Goal: Register for event/course

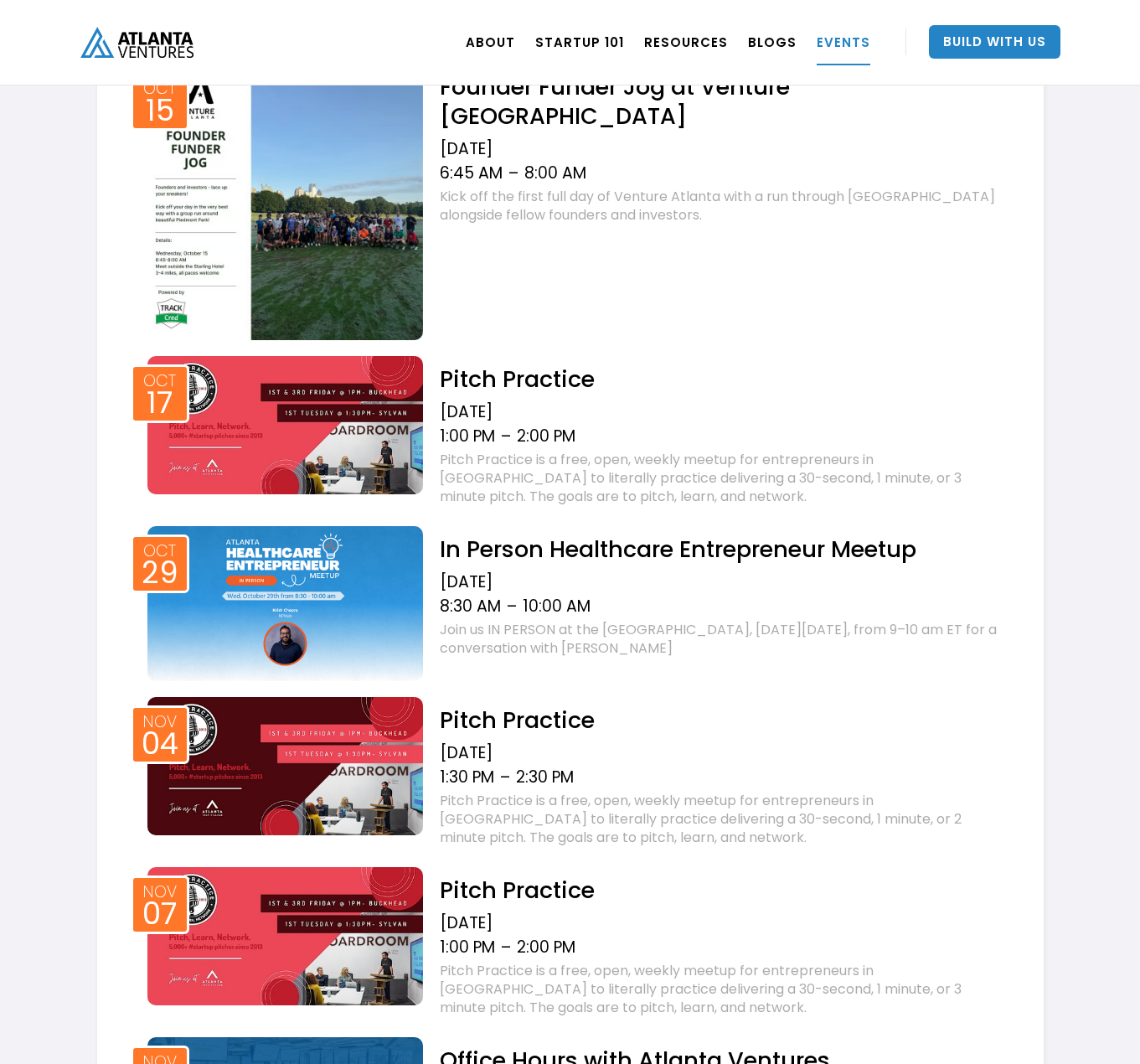
scroll to position [755, 0]
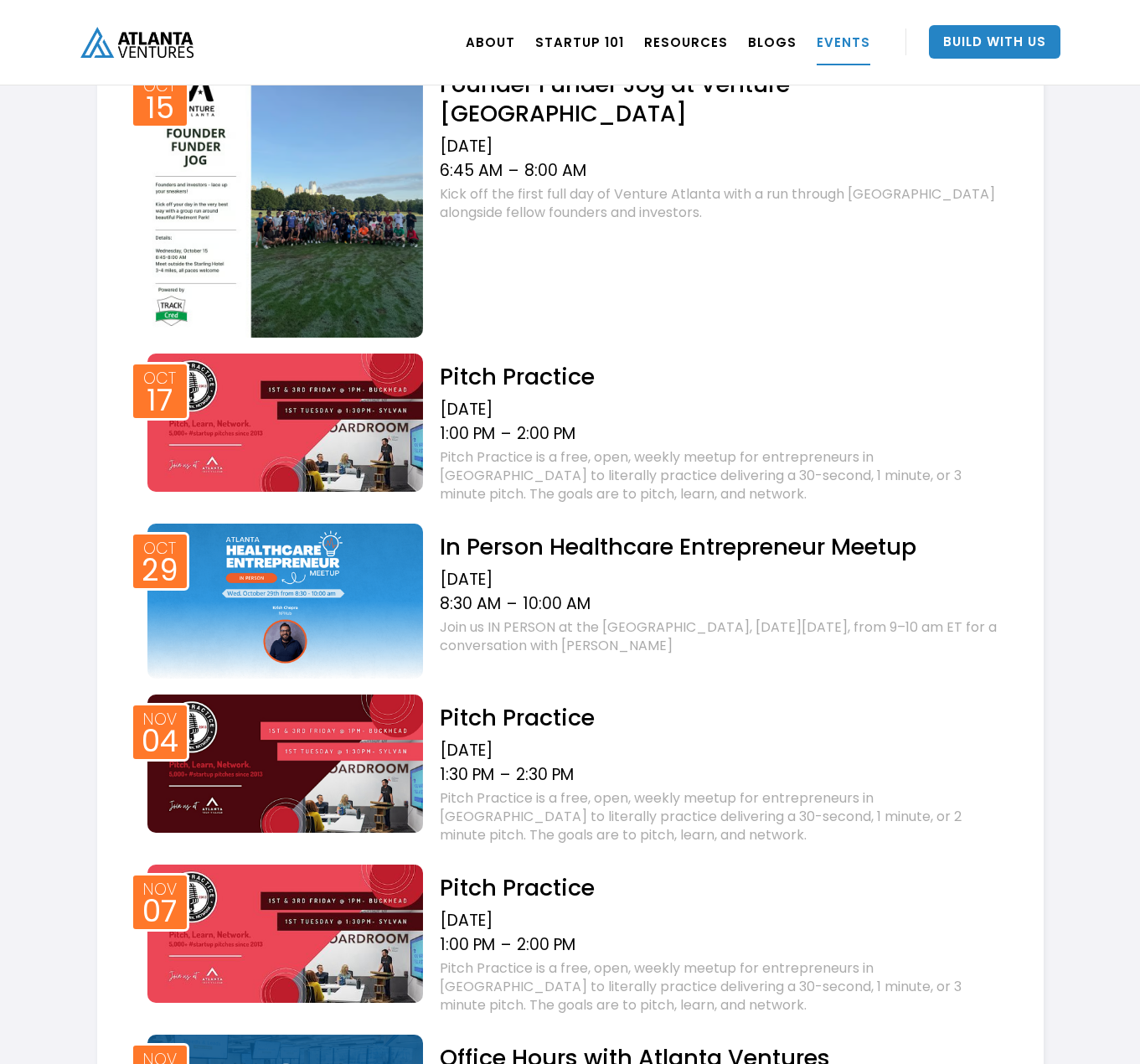
click at [515, 376] on h2 "Pitch Practice" at bounding box center [720, 377] width 561 height 29
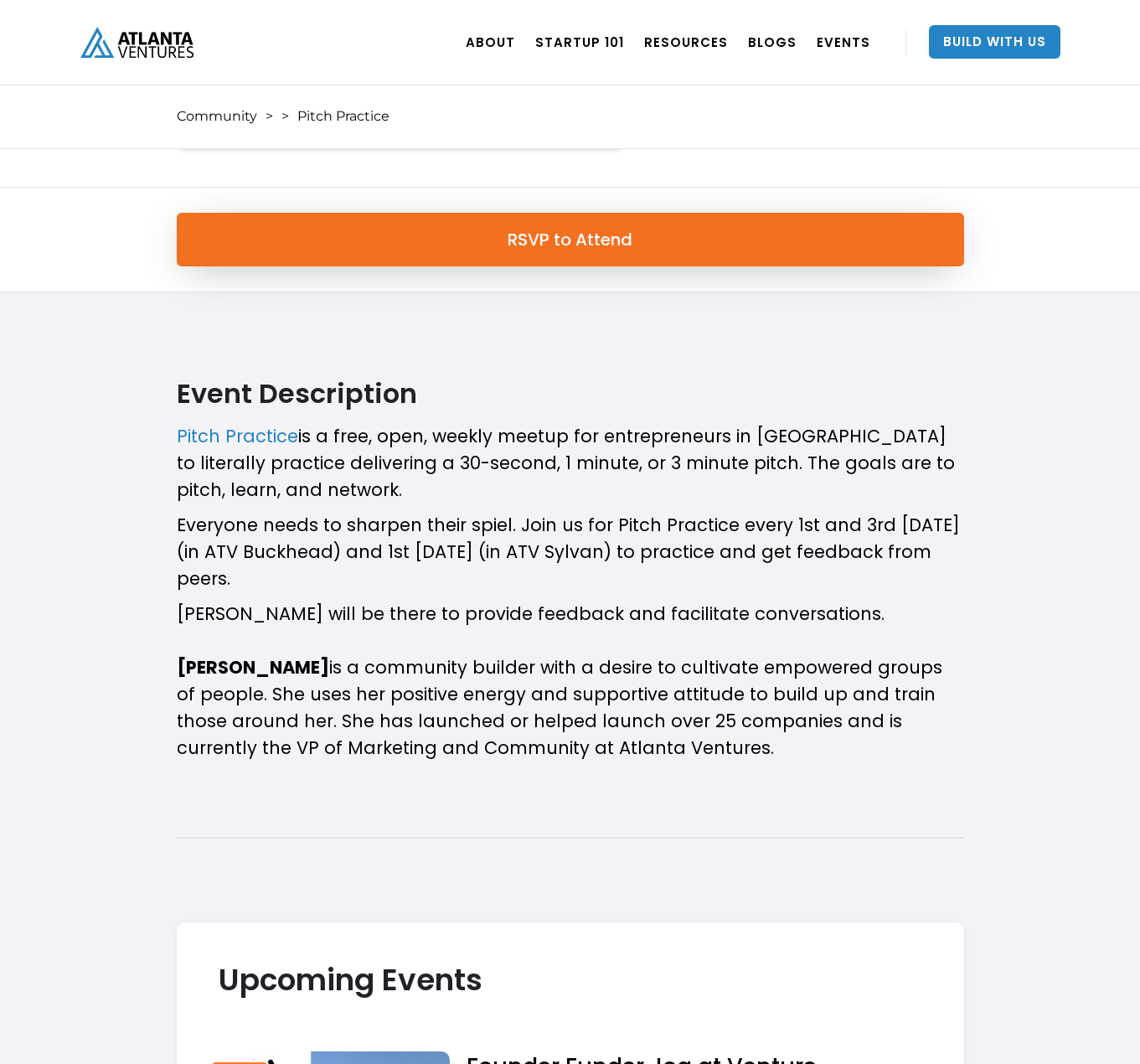
scroll to position [252, 0]
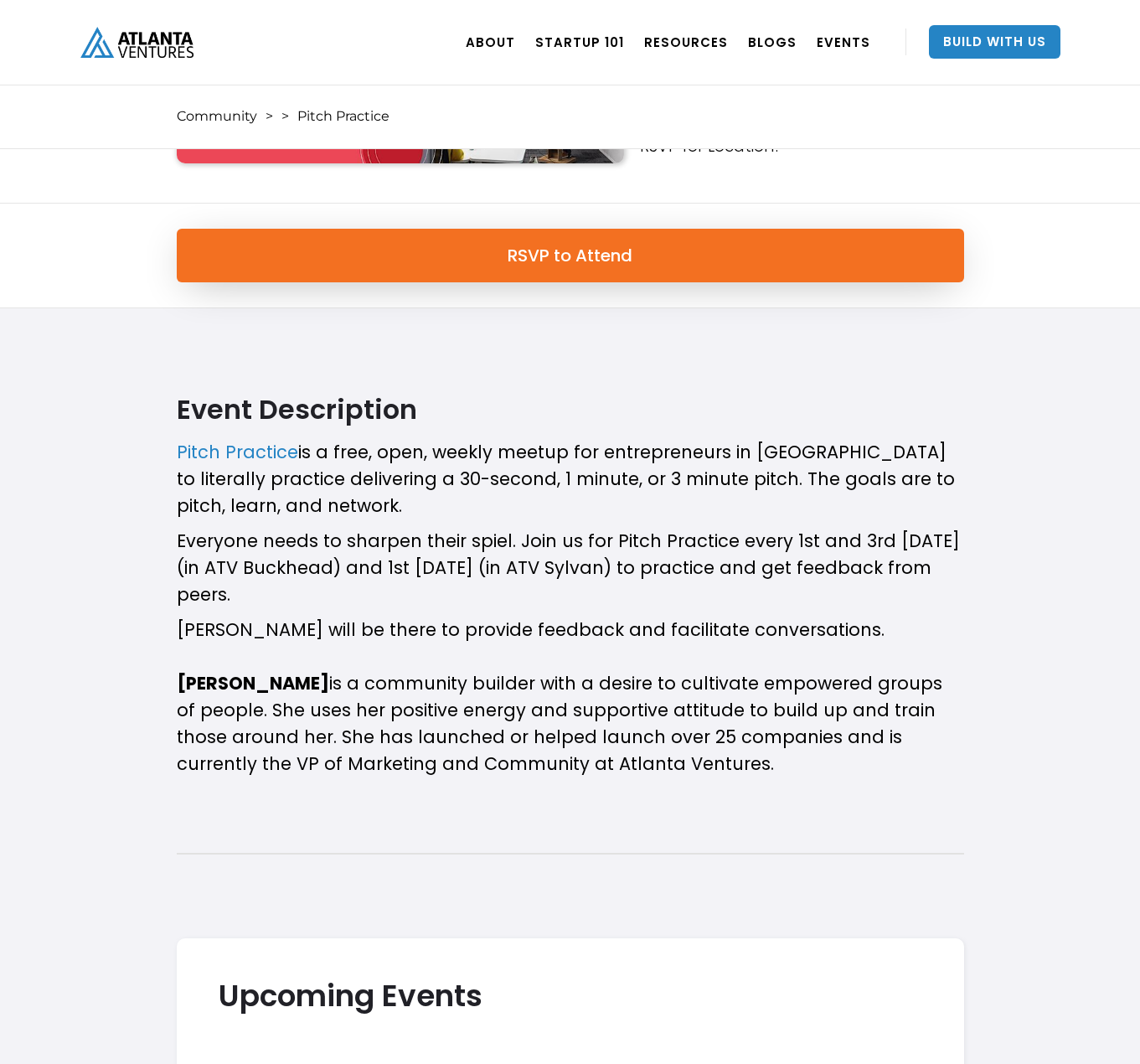
click at [638, 736] on p "[PERSON_NAME] will be there to provide feedback and facilitate conversations. ‍…" at bounding box center [570, 697] width 788 height 161
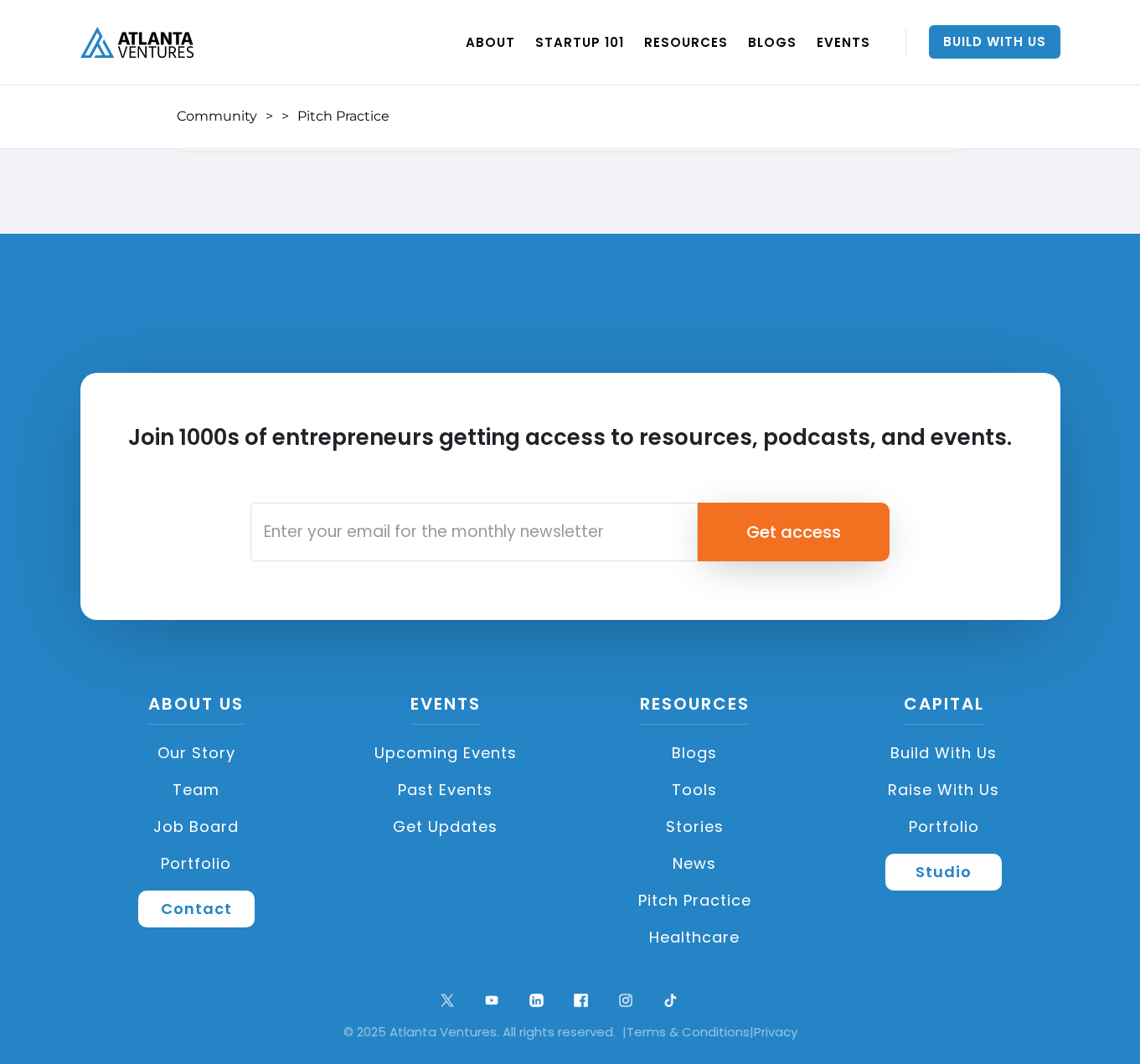
scroll to position [2905, 0]
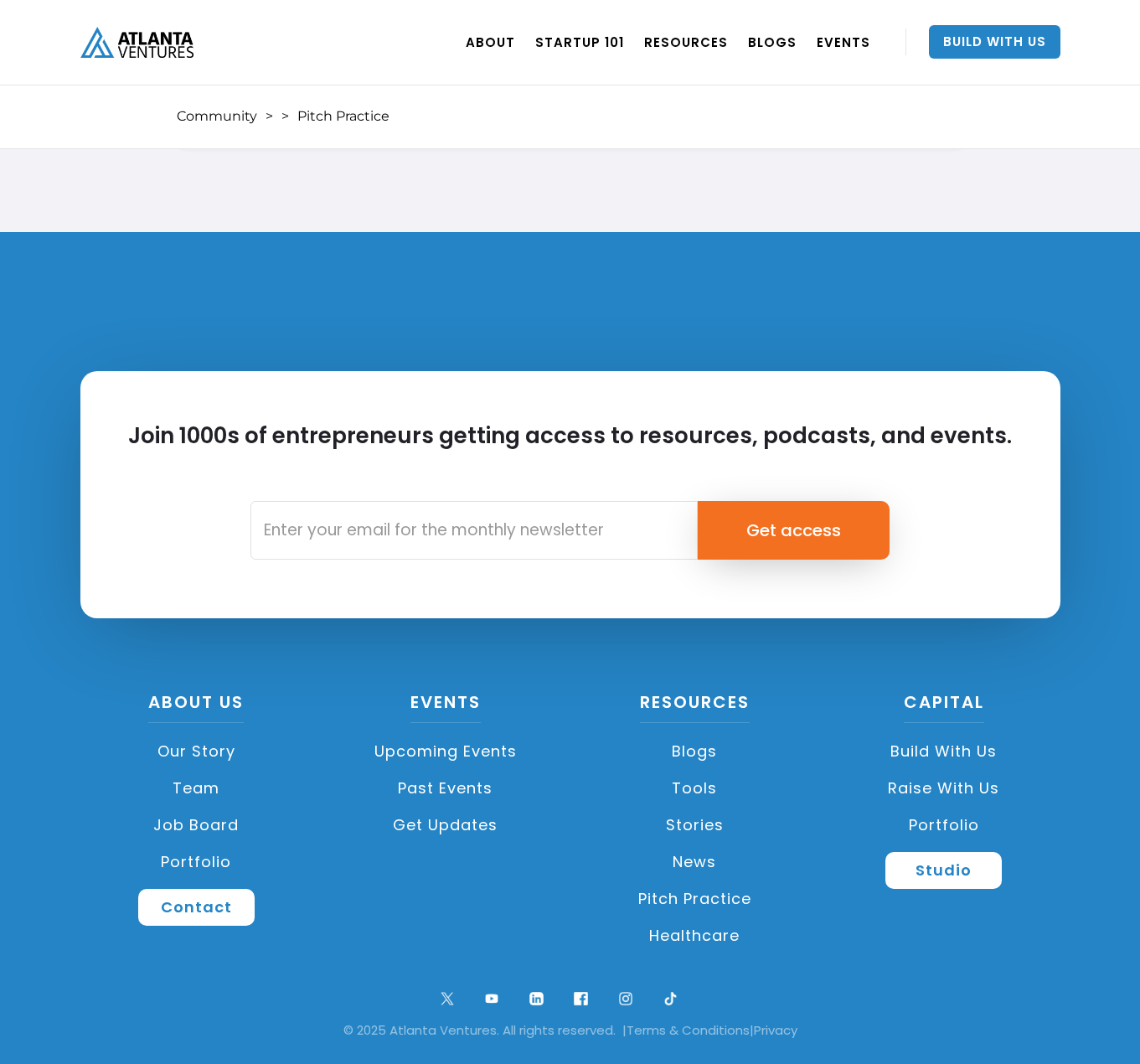
click at [948, 823] on link "Portfolio" at bounding box center [944, 826] width 233 height 37
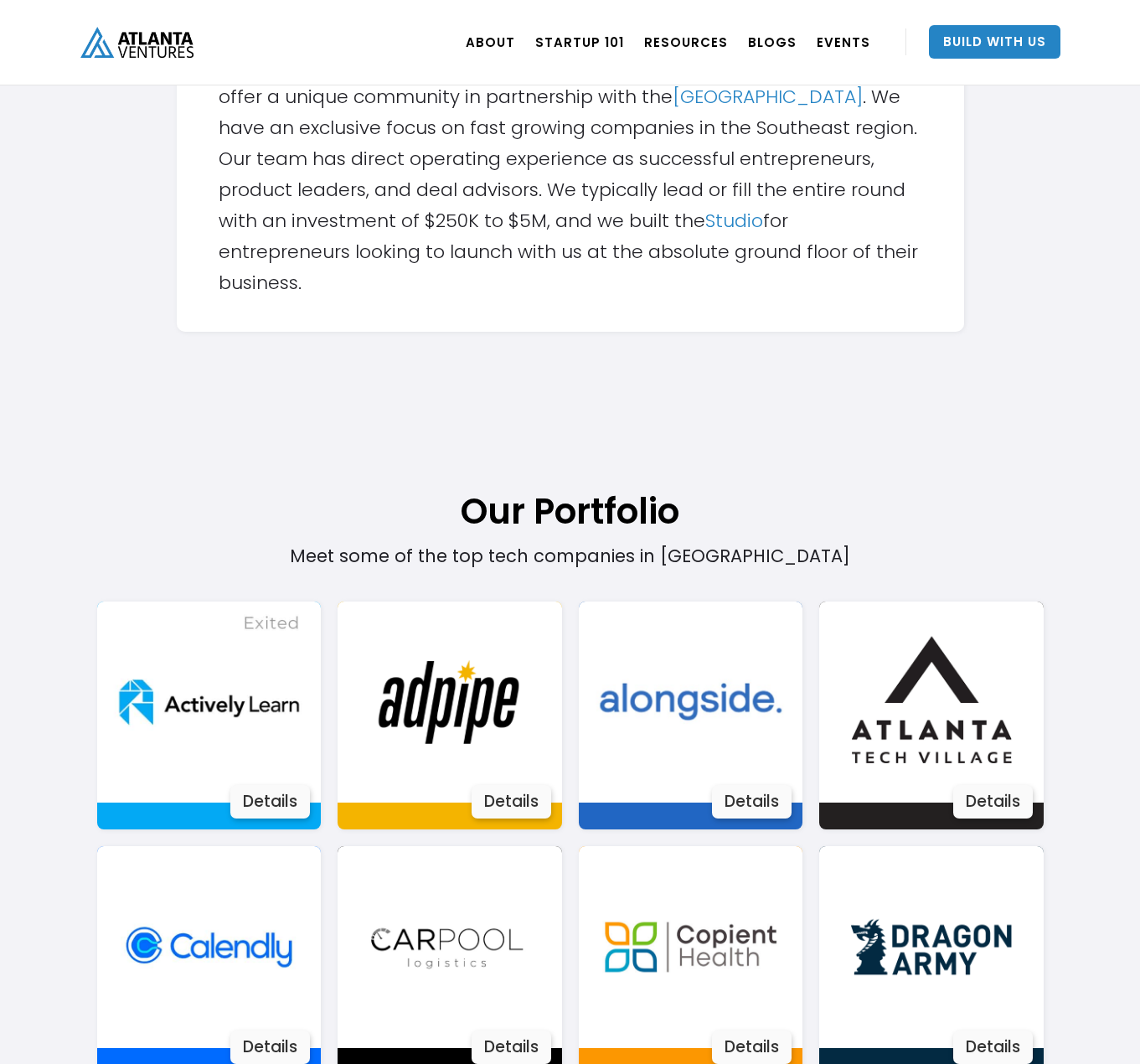
scroll to position [882, 0]
